Goal: Check status: Check status

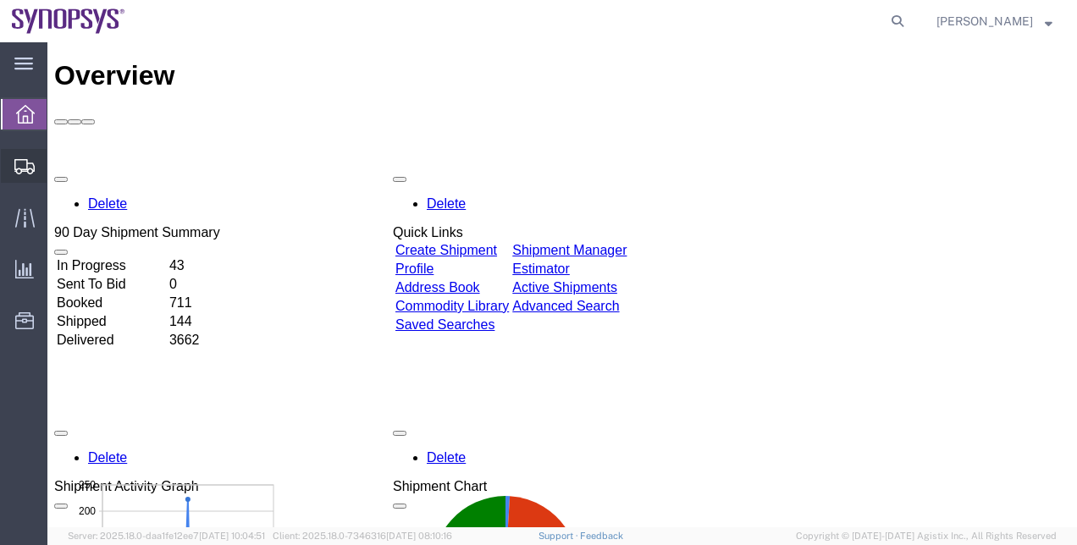
click at [0, 0] on span "Shipment Manager" at bounding box center [0, 0] width 0 height 0
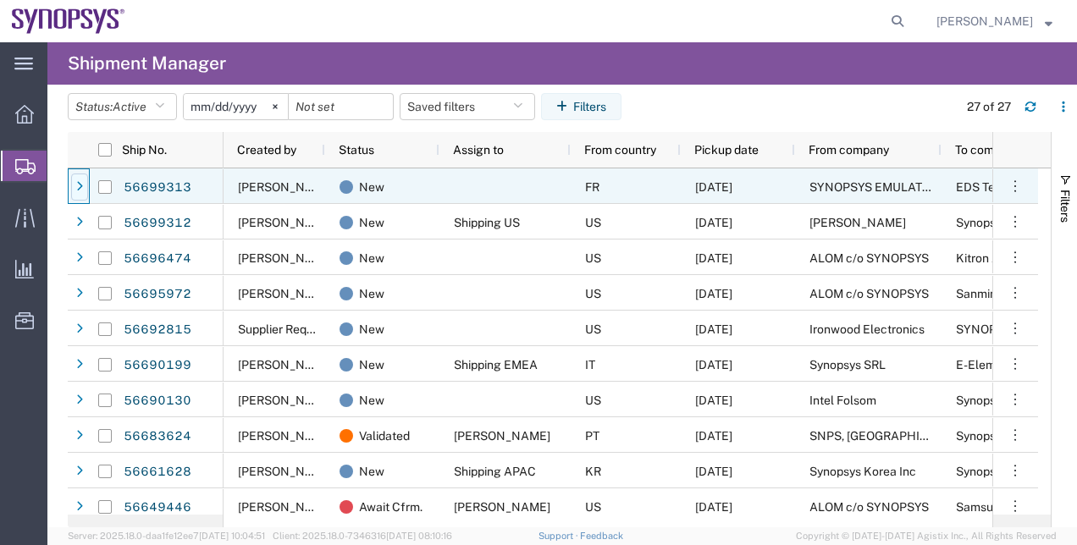
click at [75, 193] on div at bounding box center [79, 187] width 17 height 27
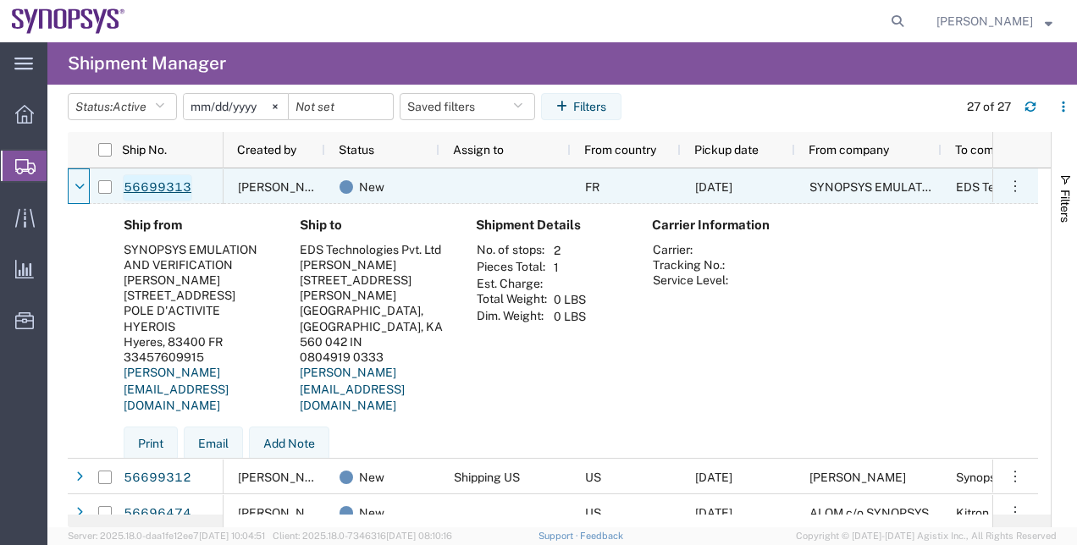
click at [172, 185] on link "56699313" at bounding box center [157, 187] width 69 height 27
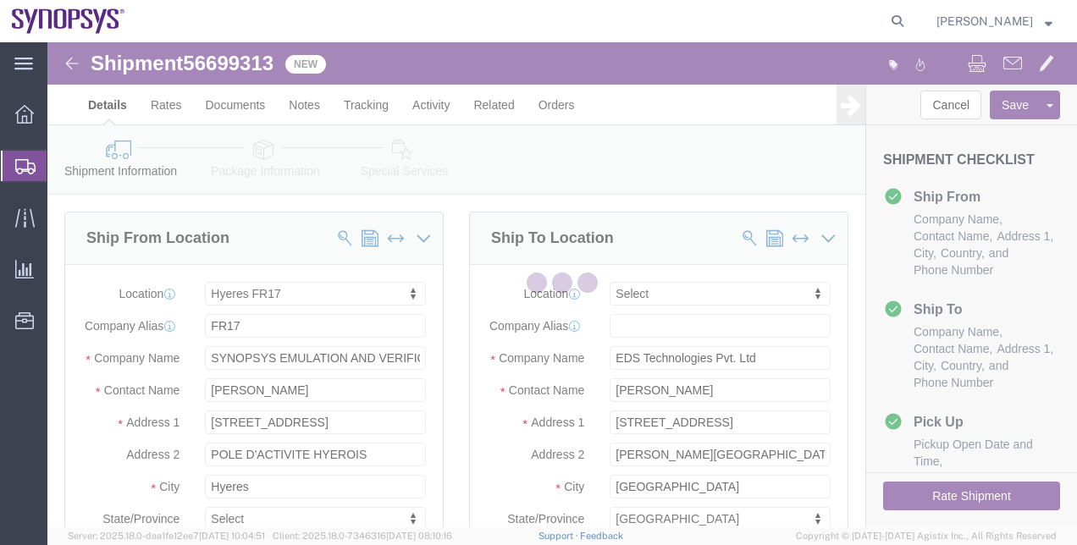
select select "63105"
select select
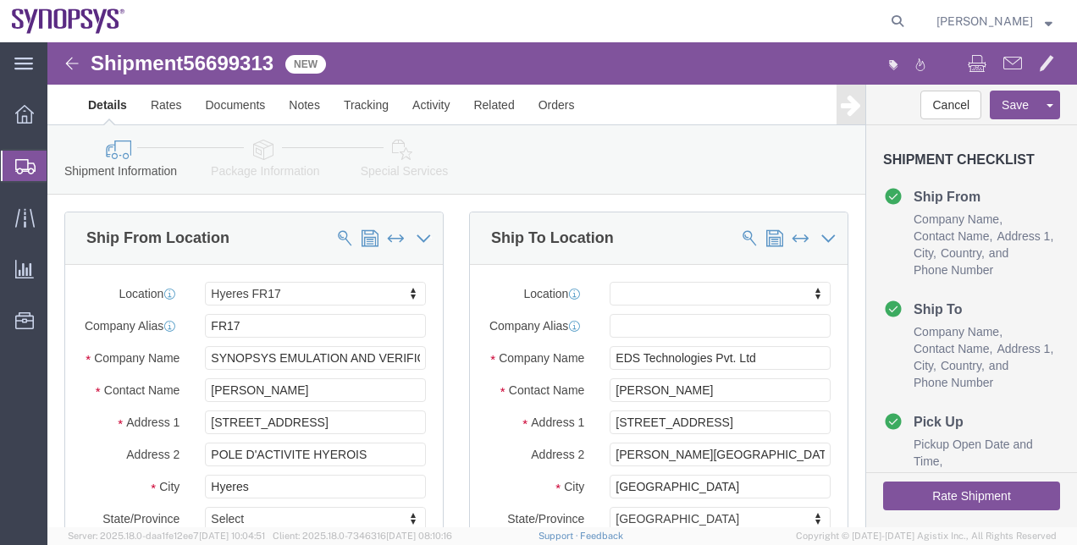
click link "Package Information"
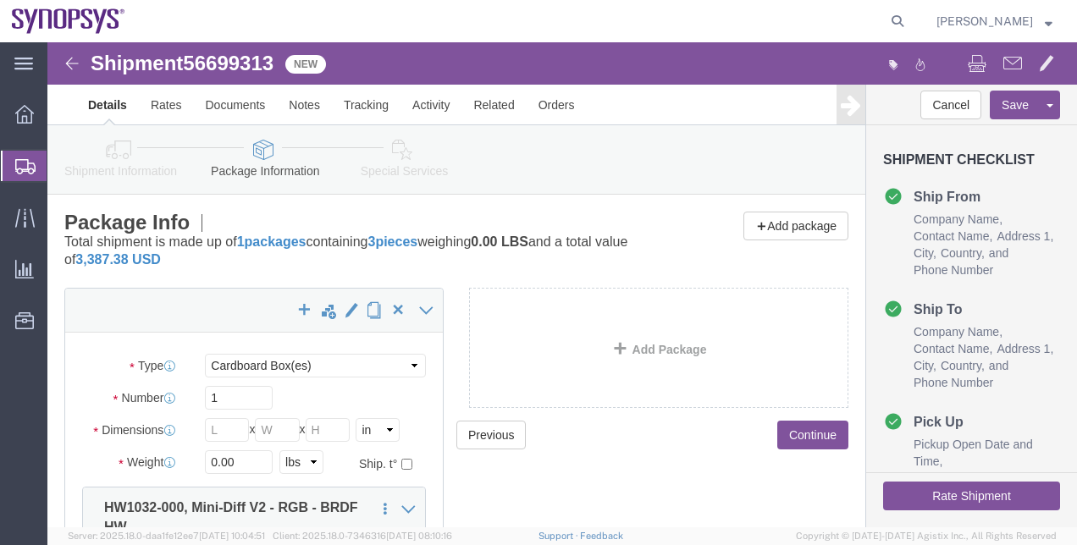
click link "Special Services"
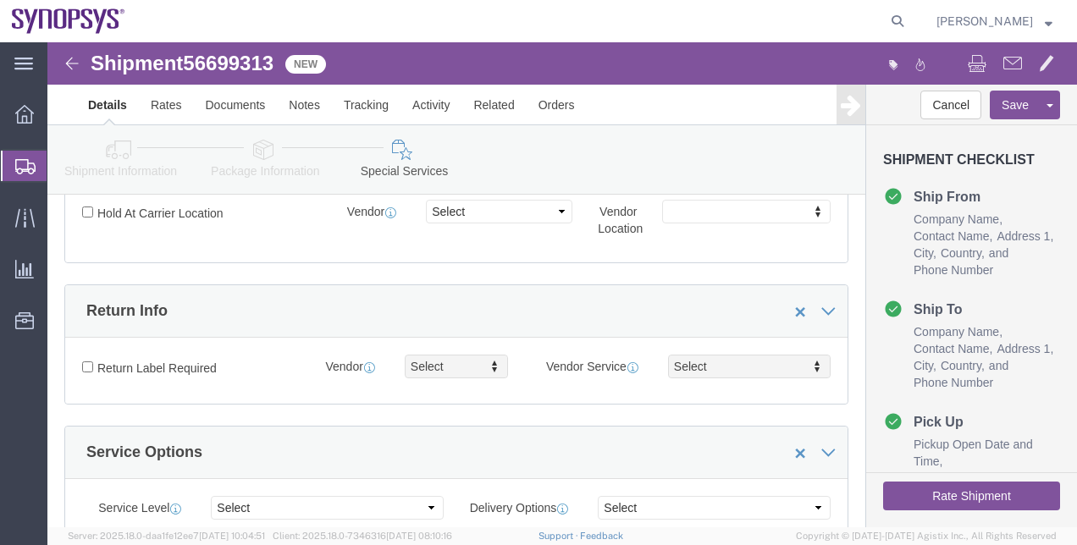
click at [0, 0] on span "Shipment Manager" at bounding box center [0, 0] width 0 height 0
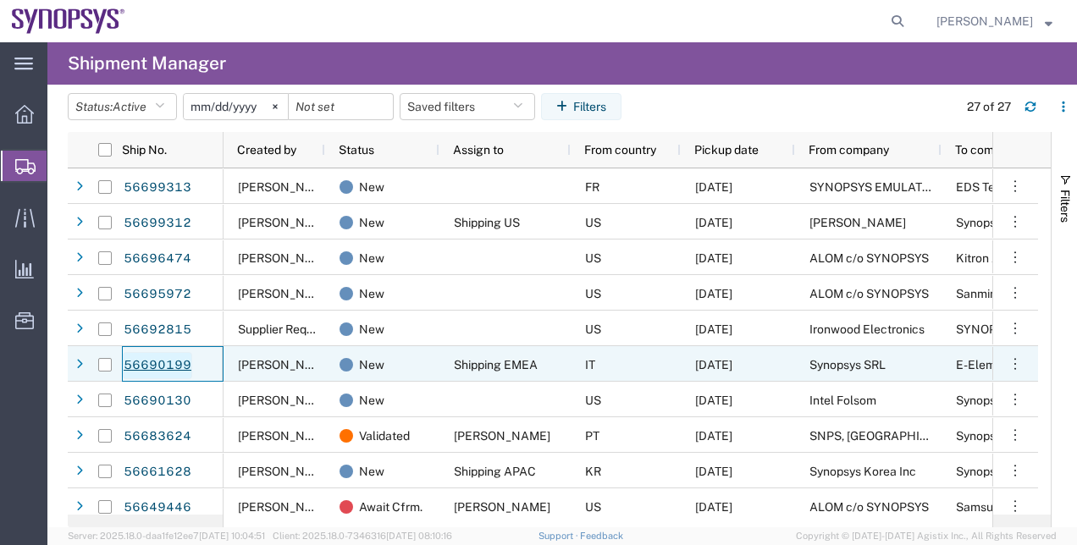
click at [176, 359] on link "56690199" at bounding box center [157, 365] width 69 height 27
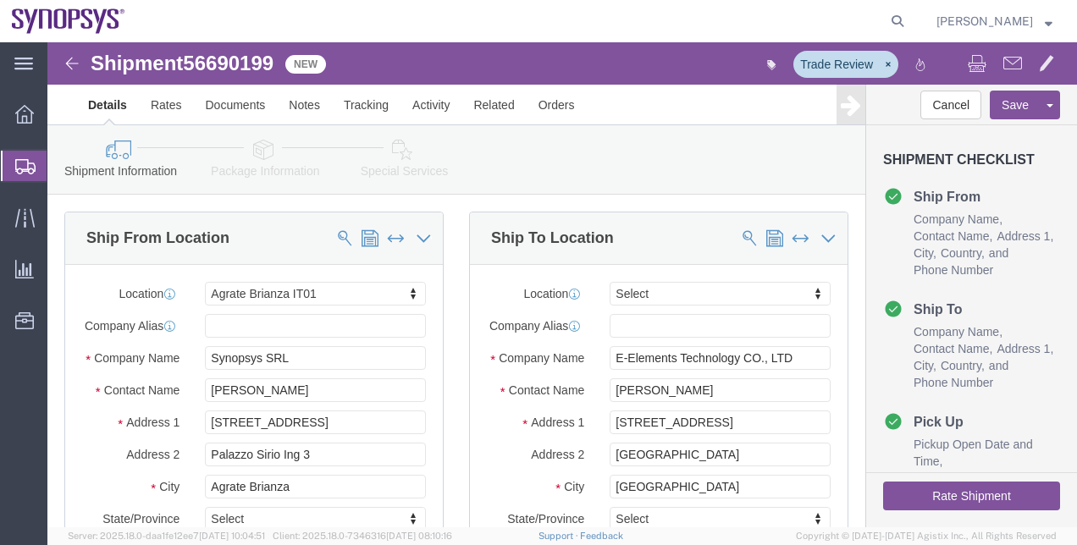
select select "63137"
select select
click link "Package Information"
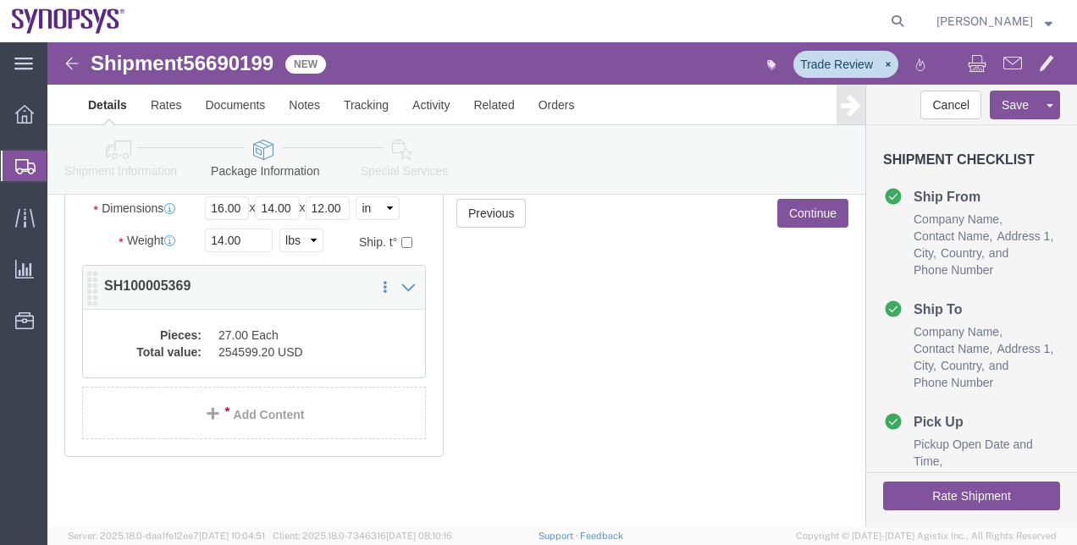
click dd "27.00 Each"
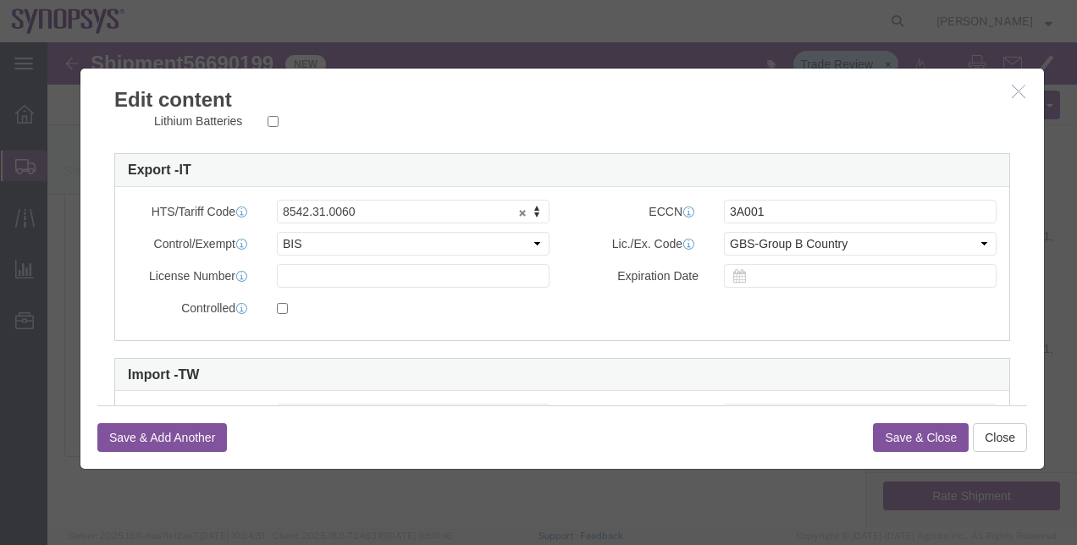
click icon "button"
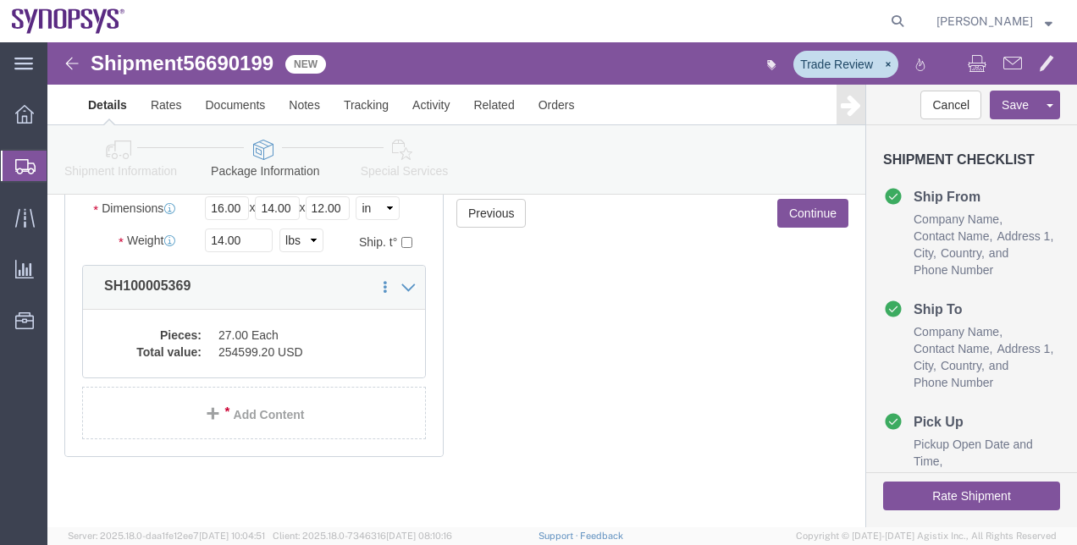
click span "56690199"
copy span "56690199"
